Goal: Task Accomplishment & Management: Complete application form

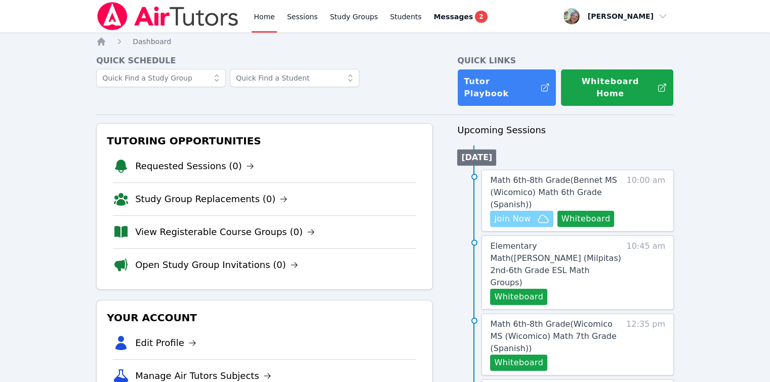
drag, startPoint x: 0, startPoint y: 0, endPoint x: 524, endPoint y: 209, distance: 563.7
click at [524, 213] on span "Join Now" at bounding box center [512, 219] width 36 height 12
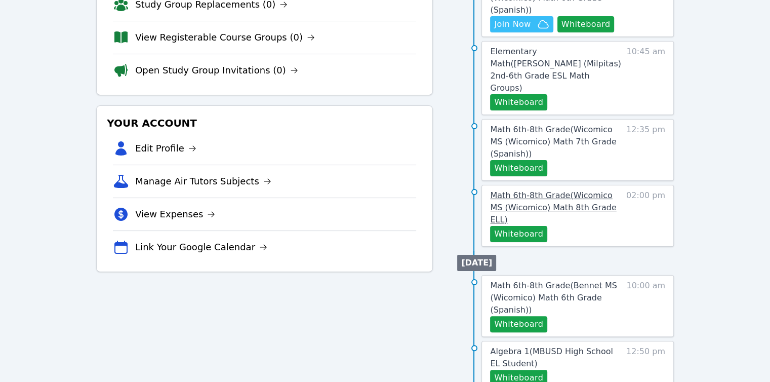
scroll to position [253, 0]
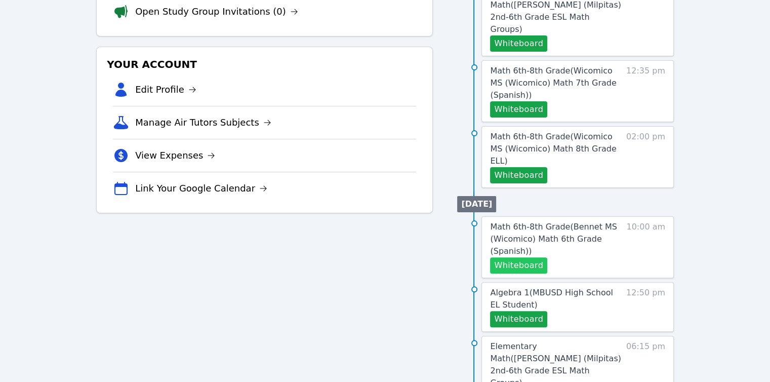
click at [521, 257] on button "Whiteboard" at bounding box center [518, 265] width 57 height 16
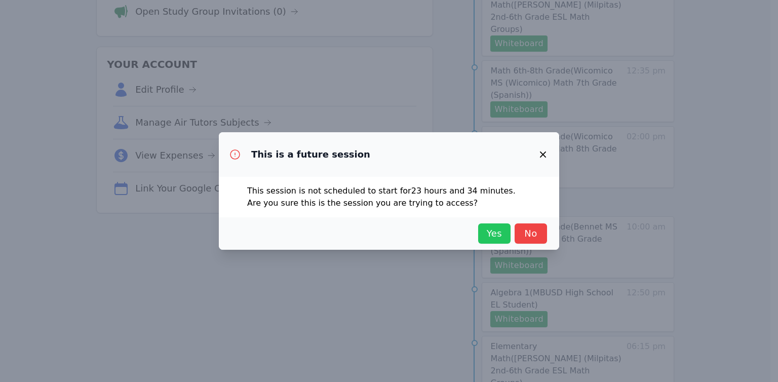
click at [493, 232] on span "Yes" at bounding box center [494, 233] width 22 height 14
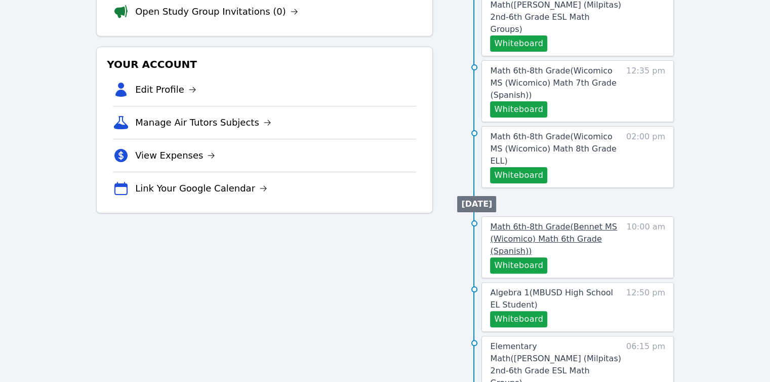
scroll to position [0, 0]
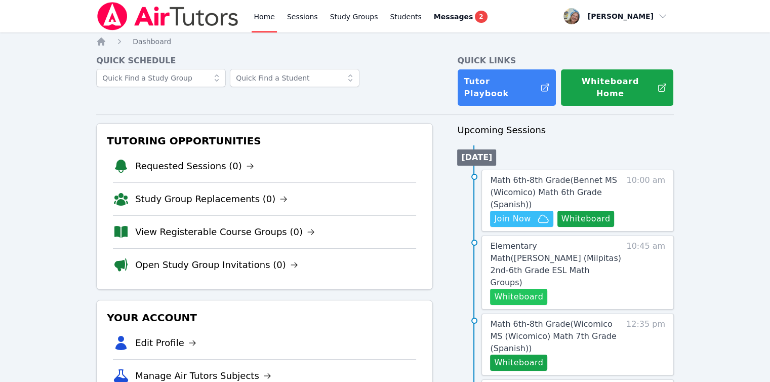
click at [519, 289] on button "Whiteboard" at bounding box center [518, 297] width 57 height 16
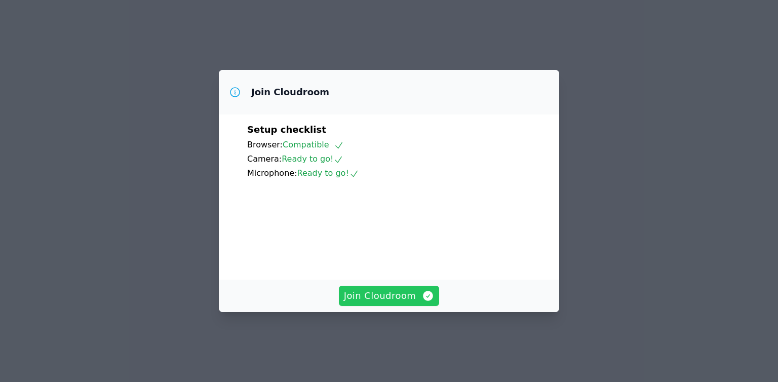
click at [417, 303] on span "Join Cloudroom" at bounding box center [389, 296] width 91 height 14
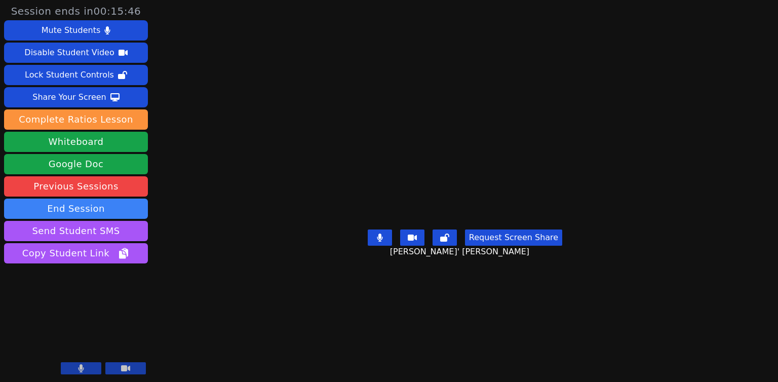
click at [91, 365] on button at bounding box center [81, 368] width 41 height 12
click at [90, 365] on button at bounding box center [81, 368] width 41 height 12
click at [84, 341] on video at bounding box center [76, 337] width 144 height 81
click at [81, 368] on icon at bounding box center [81, 368] width 10 height 8
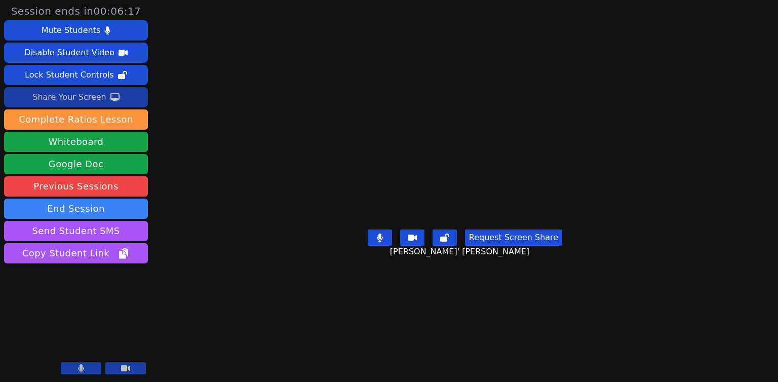
click at [111, 94] on icon at bounding box center [114, 97] width 9 height 8
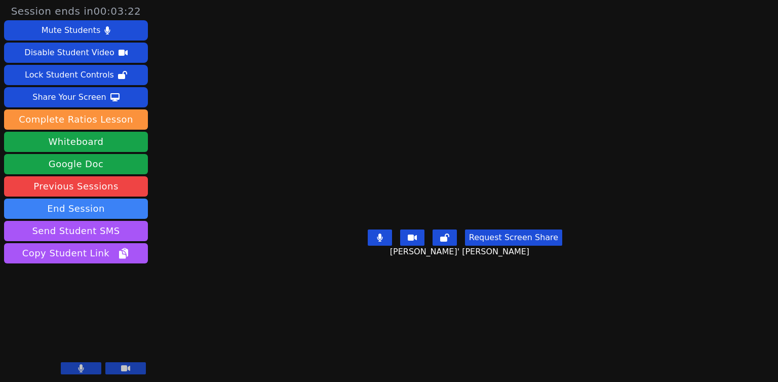
click at [85, 368] on button at bounding box center [81, 368] width 41 height 12
click at [85, 368] on icon at bounding box center [81, 368] width 10 height 8
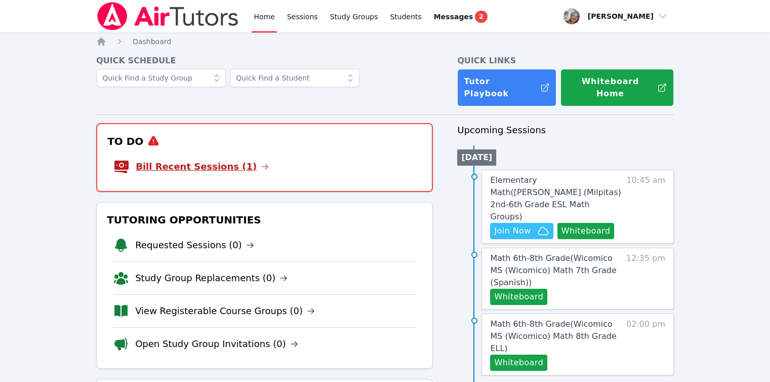
click at [221, 161] on link "Bill Recent Sessions (1)" at bounding box center [202, 167] width 133 height 14
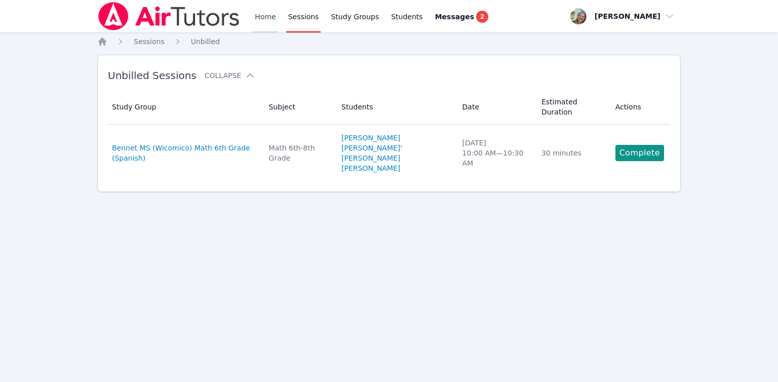
click at [255, 19] on link "Home" at bounding box center [265, 16] width 25 height 32
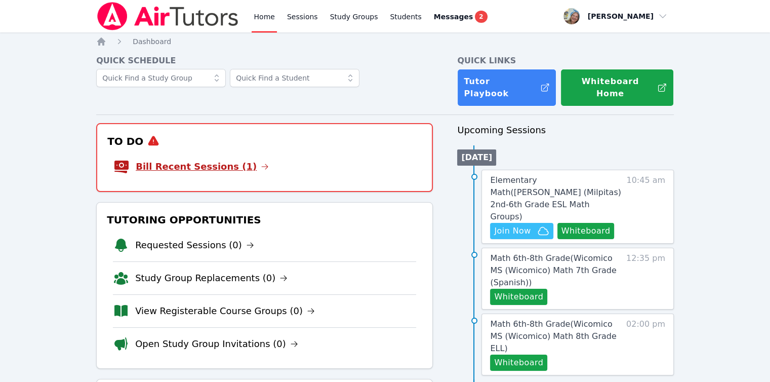
click at [219, 162] on link "Bill Recent Sessions (1)" at bounding box center [202, 167] width 133 height 14
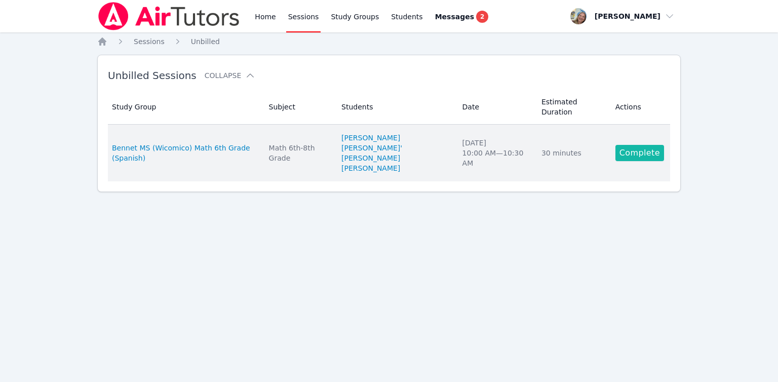
click at [630, 145] on link "Complete" at bounding box center [639, 153] width 49 height 16
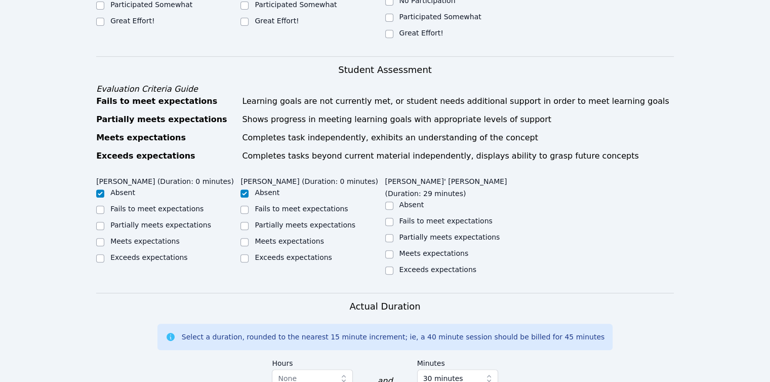
scroll to position [456, 0]
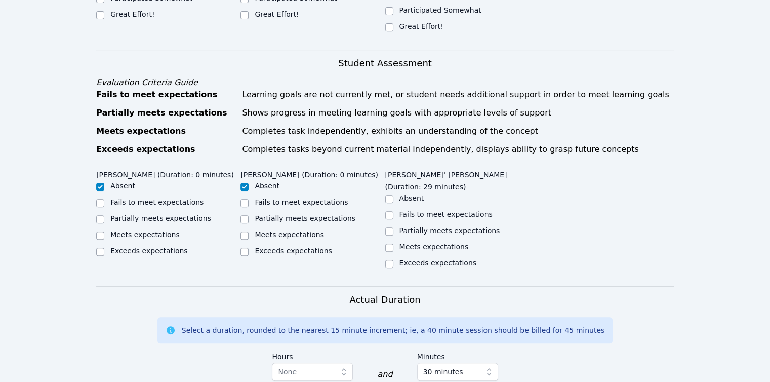
click at [407, 243] on label "Meets expectations" at bounding box center [434, 247] width 69 height 8
click at [394, 244] on input "Meets expectations" at bounding box center [389, 248] width 8 height 8
checkbox input "true"
click at [406, 226] on label "Partially meets expectations" at bounding box center [450, 230] width 101 height 8
click at [394, 227] on input "Partially meets expectations" at bounding box center [389, 231] width 8 height 8
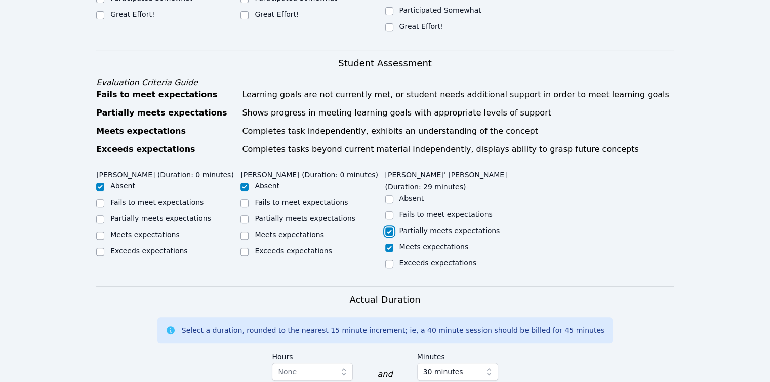
checkbox input "true"
checkbox input "false"
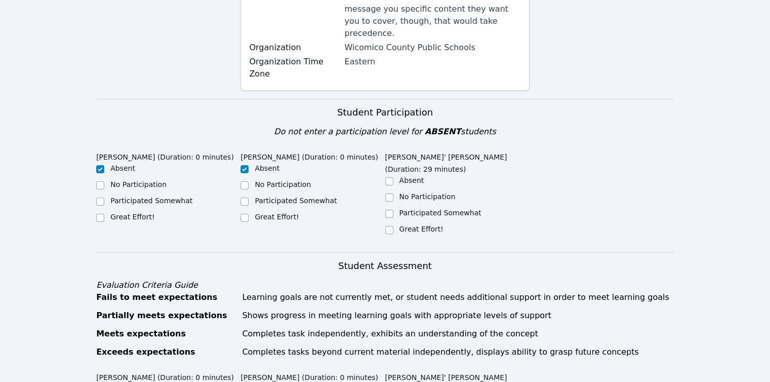
click at [407, 225] on label "Great Effort!" at bounding box center [422, 229] width 44 height 8
click at [394, 226] on input "Great Effort!" at bounding box center [389, 230] width 8 height 8
checkbox input "true"
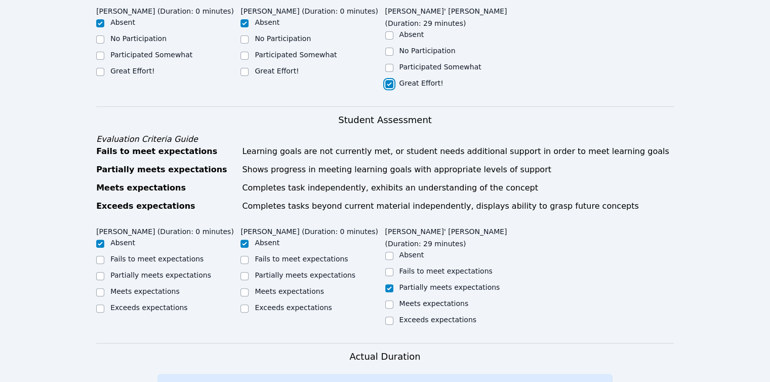
scroll to position [608, 0]
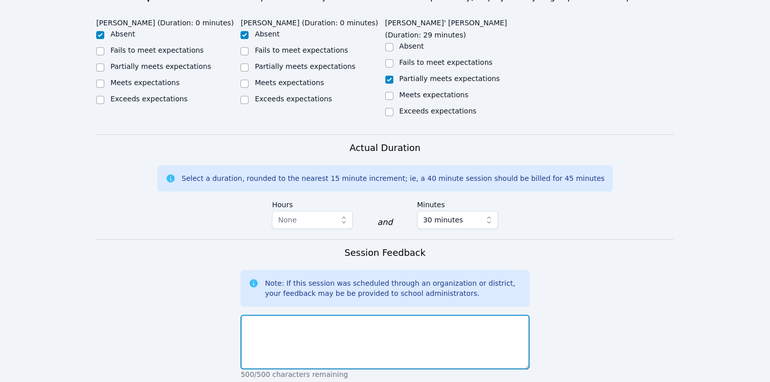
click at [383, 315] on textarea at bounding box center [385, 342] width 289 height 55
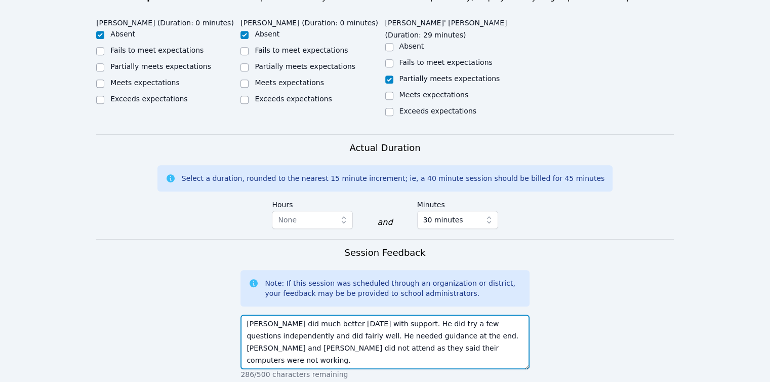
type textarea "Josue did much better today with support. He did try a few questions independen…"
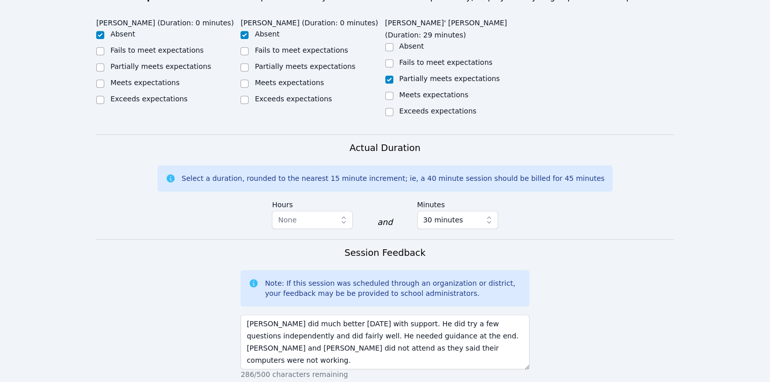
scroll to position [769, 0]
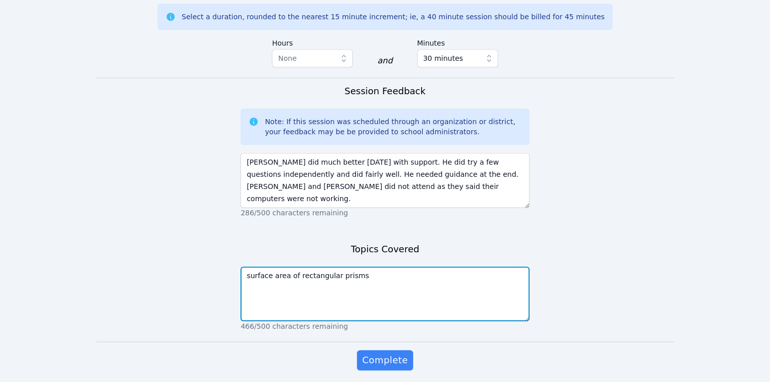
type textarea "surface area of rectangular prisms"
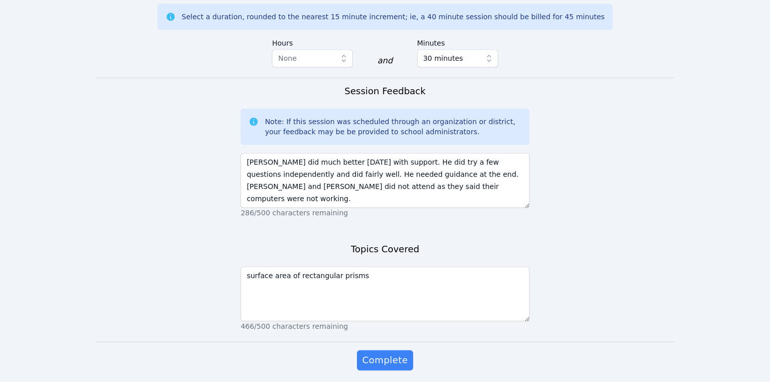
click at [357, 350] on button "Complete" at bounding box center [385, 360] width 56 height 20
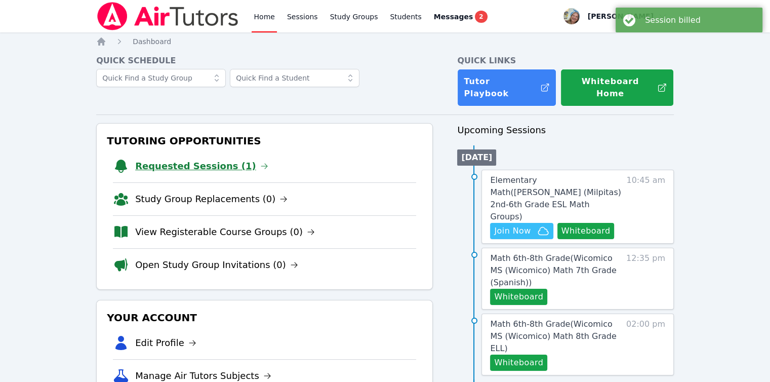
click at [179, 159] on link "Requested Sessions (1)" at bounding box center [201, 166] width 133 height 14
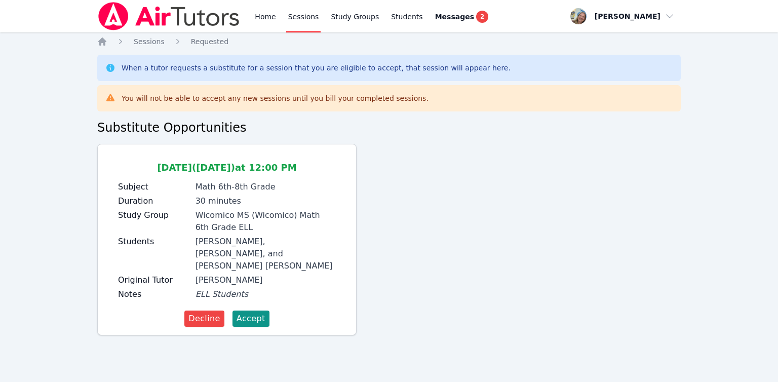
click at [356, 190] on div "Oct 15 (today) at 12:00 PM Subject Math 6th-8th Grade Duration 30 minutes Study…" at bounding box center [226, 239] width 259 height 191
click at [256, 319] on span "Accept" at bounding box center [251, 318] width 29 height 12
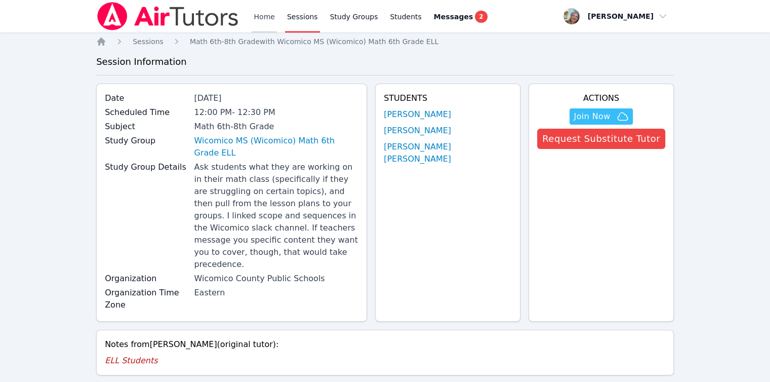
click at [261, 22] on link "Home" at bounding box center [264, 16] width 25 height 32
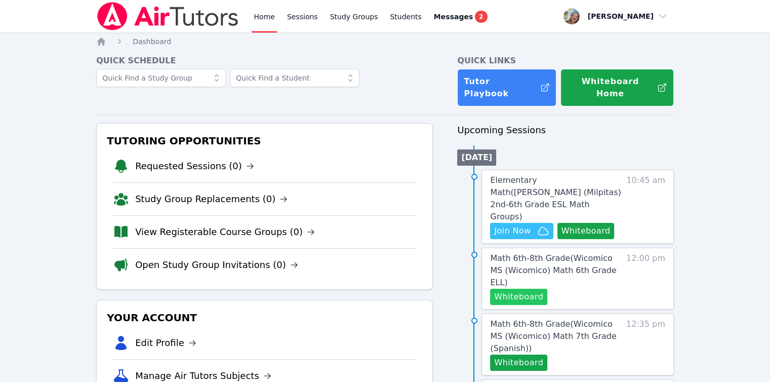
click at [535, 289] on button "Whiteboard" at bounding box center [518, 297] width 57 height 16
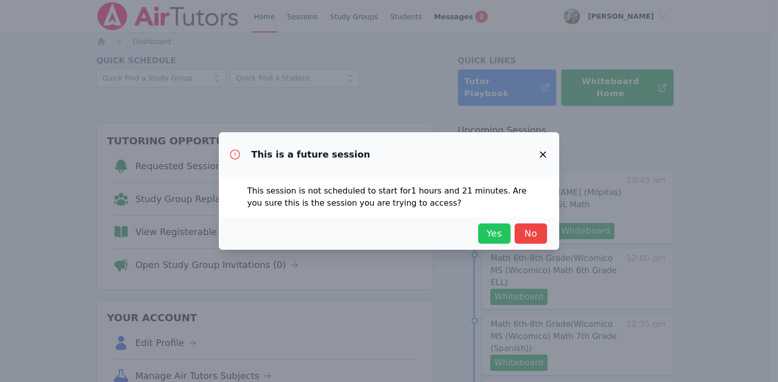
click at [481, 223] on button "Yes" at bounding box center [494, 233] width 32 height 20
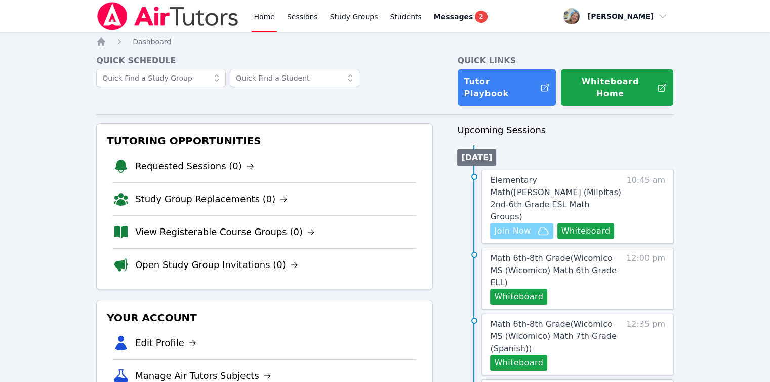
click at [521, 225] on span "Join Now" at bounding box center [512, 231] width 36 height 12
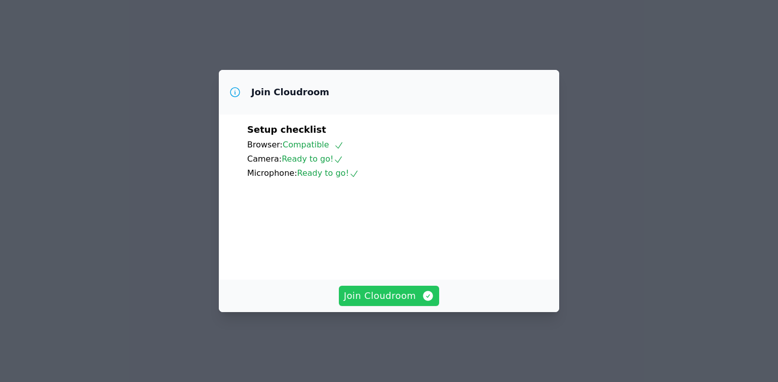
click at [414, 303] on span "Join Cloudroom" at bounding box center [389, 296] width 91 height 14
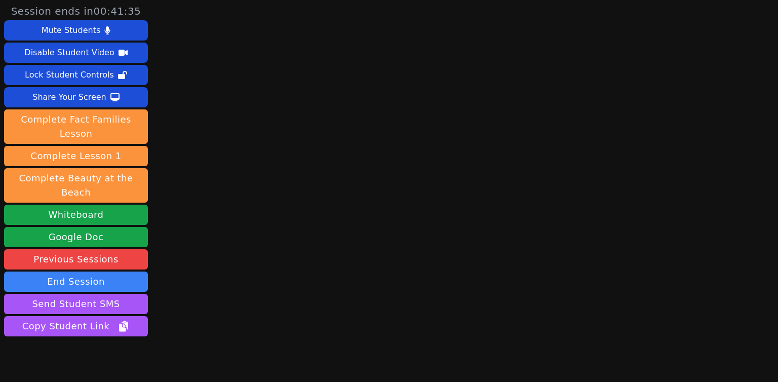
click at [241, 259] on div "Session ends in 00:41:35 Mute Students Disable Student Video Lock Student Contr…" at bounding box center [389, 191] width 778 height 382
click at [225, 315] on div "Session ends in 00:41:18 Mute Students Disable Student Video Lock Student Contr…" at bounding box center [389, 191] width 778 height 382
click at [78, 354] on video at bounding box center [76, 378] width 144 height 81
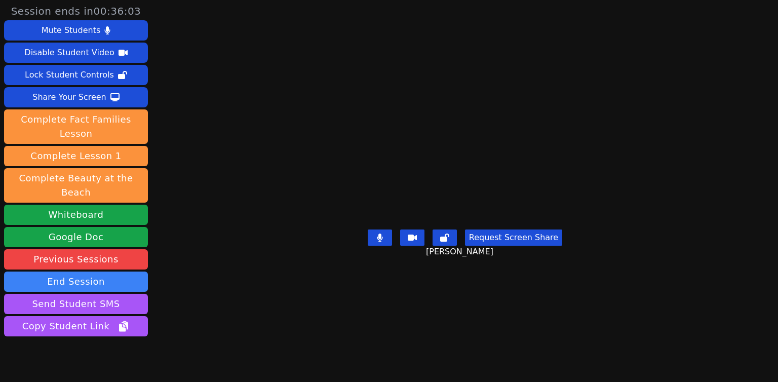
drag, startPoint x: 94, startPoint y: 377, endPoint x: 121, endPoint y: 367, distance: 28.0
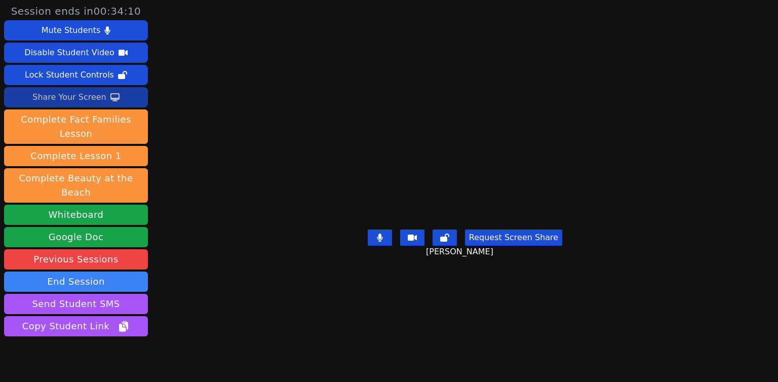
click at [131, 92] on button "Share Your Screen" at bounding box center [76, 97] width 144 height 20
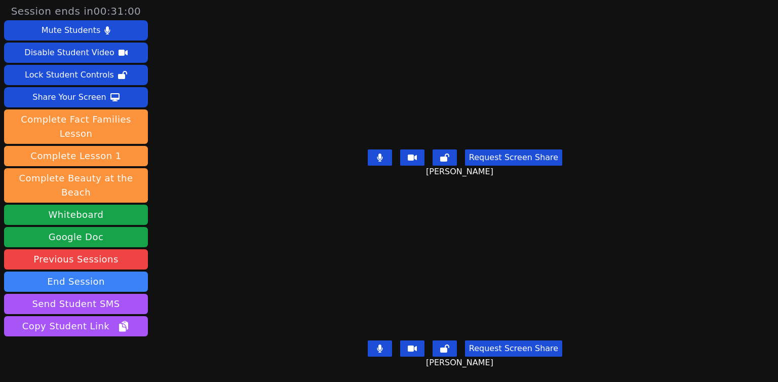
click at [374, 340] on button at bounding box center [380, 348] width 24 height 16
click at [377, 344] on icon at bounding box center [380, 348] width 6 height 8
click at [381, 344] on icon at bounding box center [380, 348] width 10 height 8
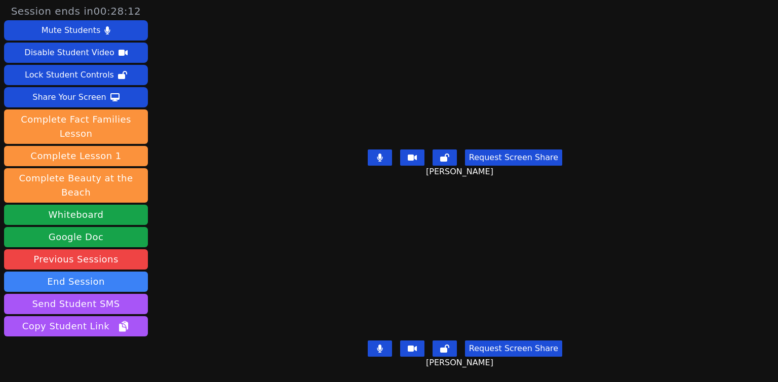
click at [381, 340] on button at bounding box center [380, 348] width 24 height 16
click at [372, 340] on button at bounding box center [380, 348] width 24 height 16
click at [373, 152] on button at bounding box center [380, 157] width 24 height 16
click at [374, 341] on button at bounding box center [380, 348] width 24 height 16
click at [384, 158] on button at bounding box center [380, 157] width 24 height 16
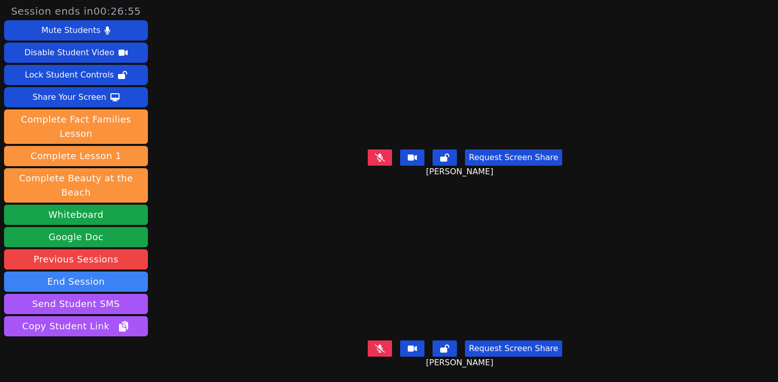
click at [378, 156] on icon at bounding box center [380, 157] width 10 height 8
click at [379, 344] on icon at bounding box center [380, 348] width 10 height 8
click at [378, 153] on icon at bounding box center [380, 157] width 6 height 8
click at [377, 344] on icon at bounding box center [380, 348] width 6 height 8
click at [377, 344] on icon at bounding box center [380, 348] width 10 height 8
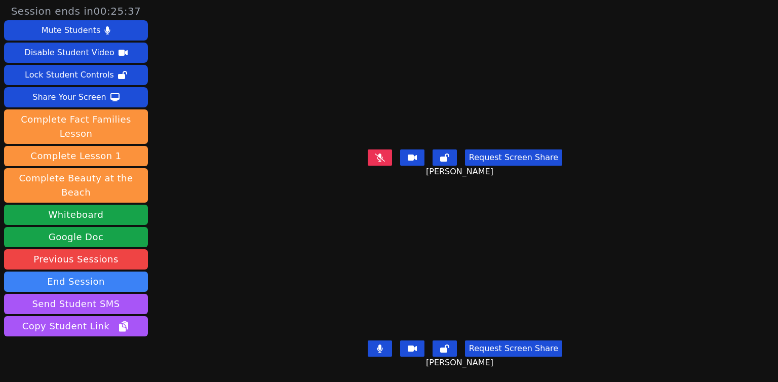
click at [379, 344] on icon at bounding box center [380, 348] width 6 height 8
click at [385, 159] on button at bounding box center [380, 157] width 24 height 16
click at [387, 156] on button at bounding box center [380, 157] width 24 height 16
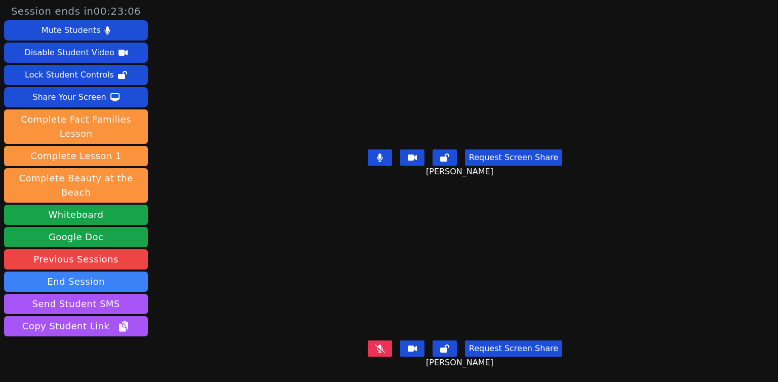
click at [382, 156] on button at bounding box center [380, 157] width 24 height 16
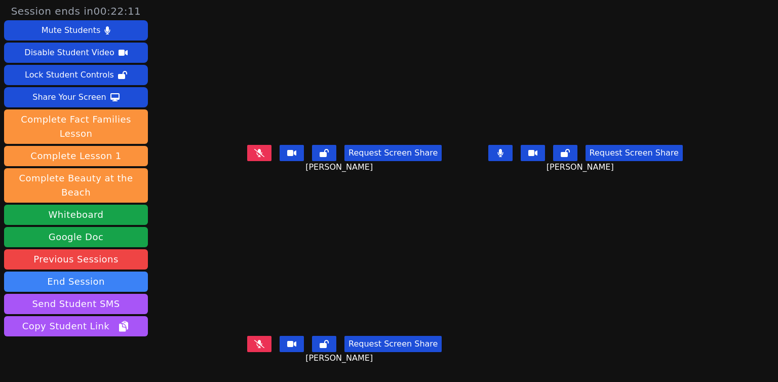
click at [247, 345] on button at bounding box center [259, 344] width 24 height 16
click at [513, 160] on button at bounding box center [500, 153] width 24 height 16
click at [256, 157] on icon at bounding box center [259, 153] width 6 height 8
click at [247, 349] on button at bounding box center [259, 344] width 24 height 16
click at [247, 352] on button at bounding box center [259, 344] width 24 height 16
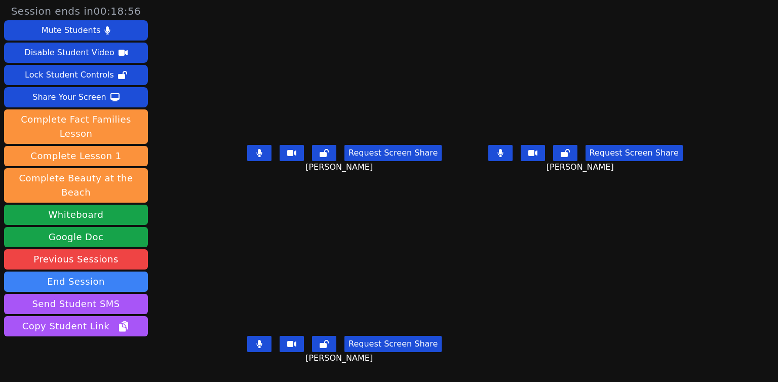
click at [247, 156] on button at bounding box center [259, 153] width 24 height 16
click at [503, 156] on icon at bounding box center [500, 153] width 6 height 8
click at [247, 349] on button at bounding box center [259, 344] width 24 height 16
click at [513, 158] on button at bounding box center [500, 153] width 24 height 16
drag, startPoint x: 239, startPoint y: 347, endPoint x: 271, endPoint y: 337, distance: 33.6
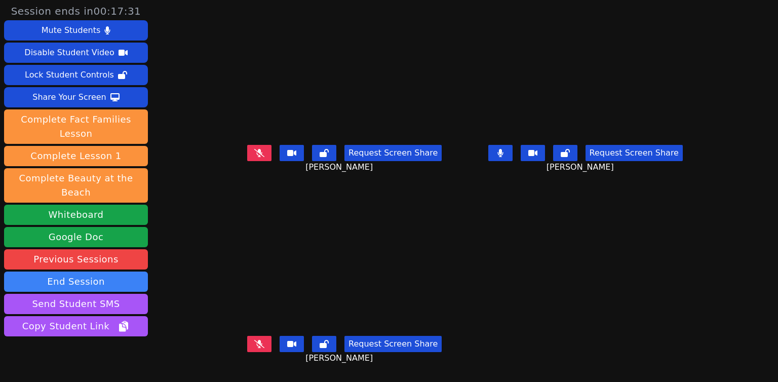
click at [254, 348] on icon at bounding box center [259, 344] width 10 height 8
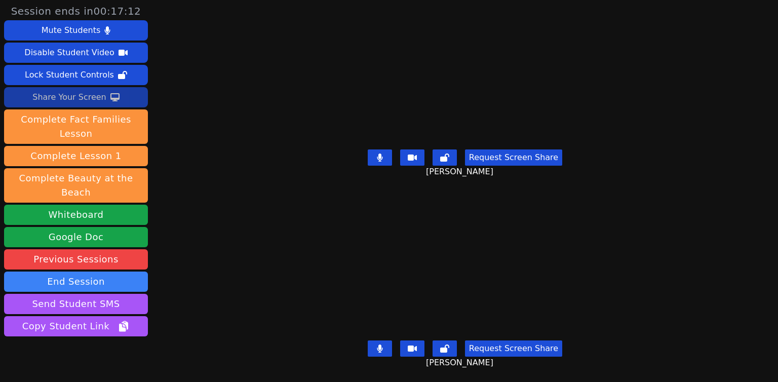
click at [132, 94] on button "Share Your Screen" at bounding box center [76, 97] width 144 height 20
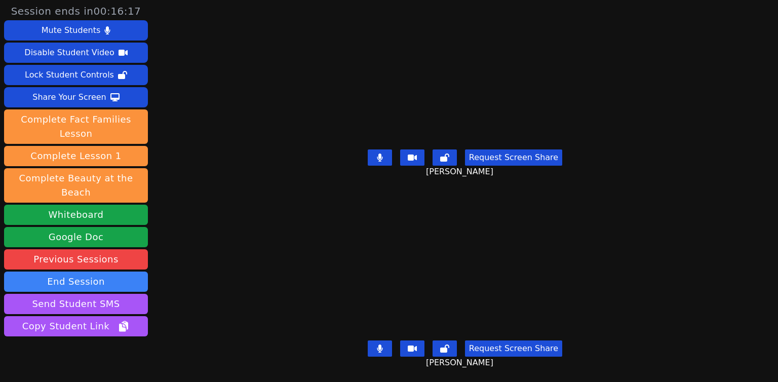
click at [296, 213] on div "[PERSON_NAME]" at bounding box center [465, 266] width 338 height 140
click at [377, 154] on icon at bounding box center [380, 157] width 6 height 8
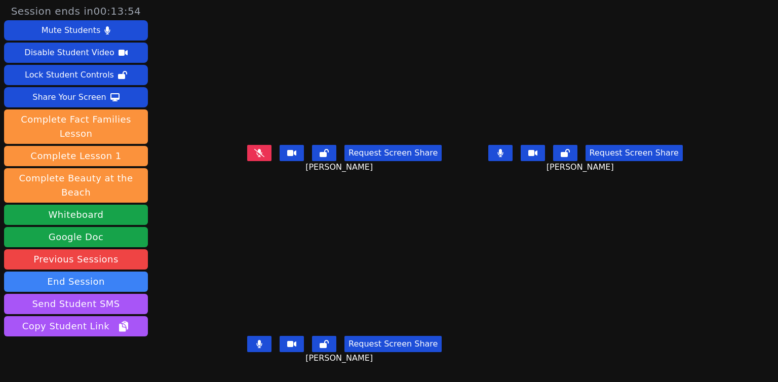
click at [504, 161] on button at bounding box center [500, 153] width 24 height 16
click at [257, 348] on icon at bounding box center [260, 344] width 6 height 8
click at [247, 351] on button at bounding box center [259, 344] width 24 height 16
click at [247, 160] on button at bounding box center [259, 153] width 24 height 16
click at [513, 161] on button at bounding box center [500, 153] width 24 height 16
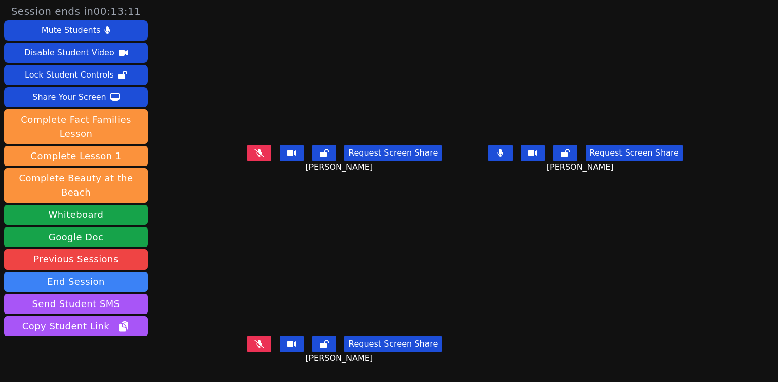
click at [513, 161] on button at bounding box center [500, 153] width 24 height 16
click at [257, 348] on icon at bounding box center [260, 344] width 6 height 8
click at [247, 155] on button at bounding box center [259, 153] width 24 height 16
click at [247, 341] on button at bounding box center [259, 344] width 24 height 16
click at [257, 154] on icon at bounding box center [260, 153] width 6 height 8
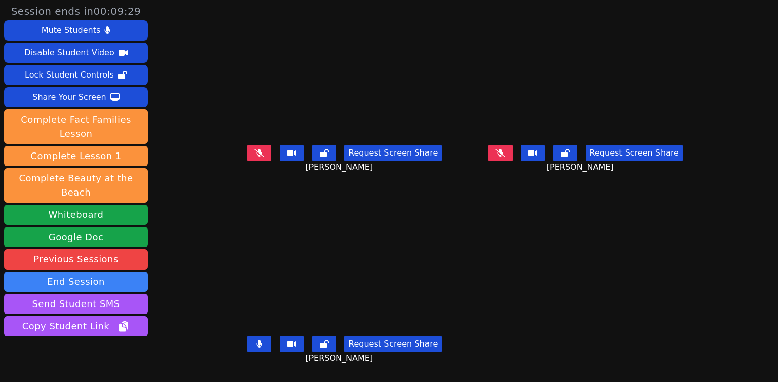
click at [257, 346] on icon at bounding box center [260, 344] width 6 height 8
click at [508, 161] on button at bounding box center [500, 153] width 24 height 16
click at [247, 155] on button at bounding box center [259, 153] width 24 height 16
click at [509, 152] on button at bounding box center [500, 153] width 24 height 16
click at [250, 347] on button at bounding box center [259, 344] width 24 height 16
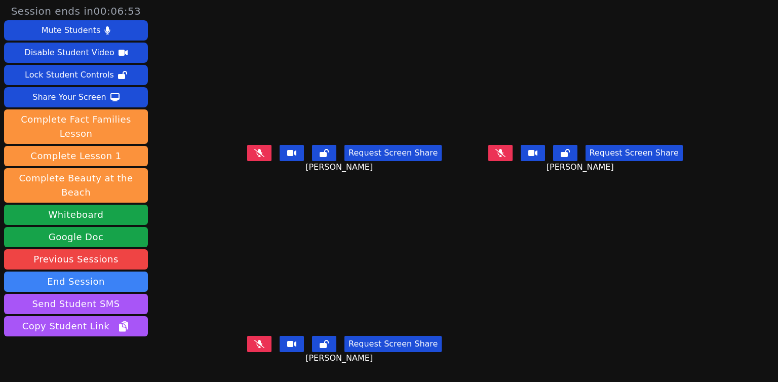
drag, startPoint x: 250, startPoint y: 347, endPoint x: 245, endPoint y: -18, distance: 365.2
click at [245, 0] on html "Session ends in 00:06:53 Mute Students Disable Student Video Lock Student Contr…" at bounding box center [389, 191] width 778 height 382
click at [247, 346] on button at bounding box center [259, 344] width 24 height 16
click at [247, 156] on button at bounding box center [259, 153] width 24 height 16
click at [247, 161] on button at bounding box center [259, 153] width 24 height 16
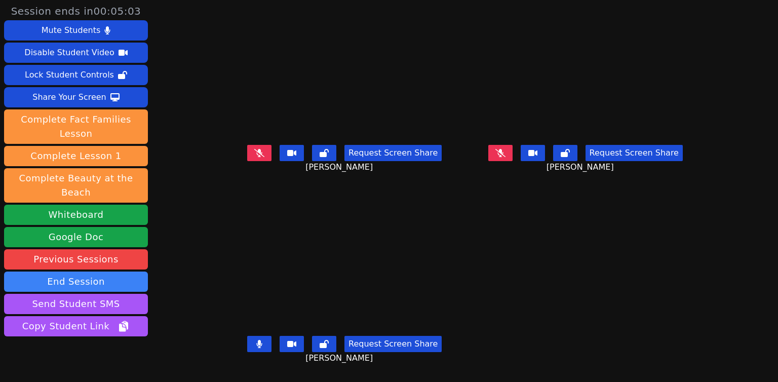
click at [257, 347] on icon at bounding box center [260, 344] width 6 height 8
click at [513, 161] on button at bounding box center [500, 153] width 24 height 16
click at [254, 155] on icon at bounding box center [259, 153] width 10 height 8
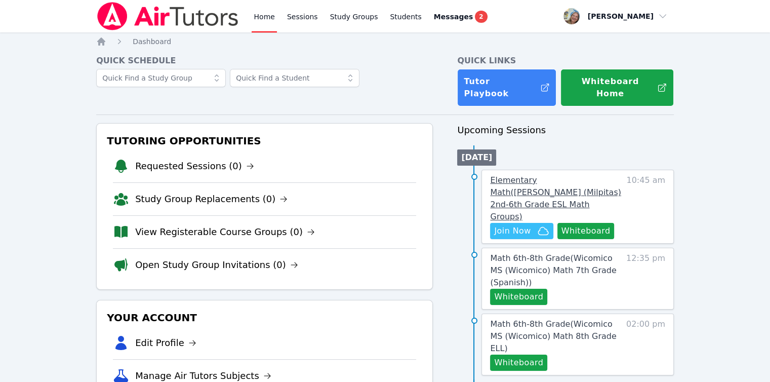
click at [549, 175] on span "Elementary Math ( [PERSON_NAME] (Milpitas) 2nd-6th Grade ESL Math Groups )" at bounding box center [555, 198] width 131 height 46
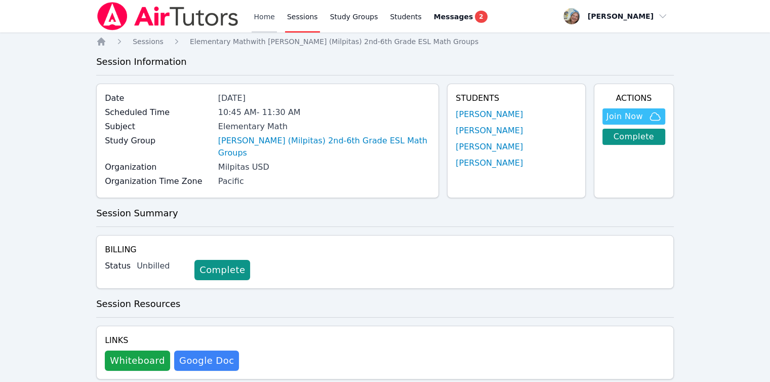
drag, startPoint x: 0, startPoint y: 0, endPoint x: 254, endPoint y: 21, distance: 254.6
click at [254, 21] on link "Home" at bounding box center [264, 16] width 25 height 32
